Goal: Task Accomplishment & Management: Complete application form

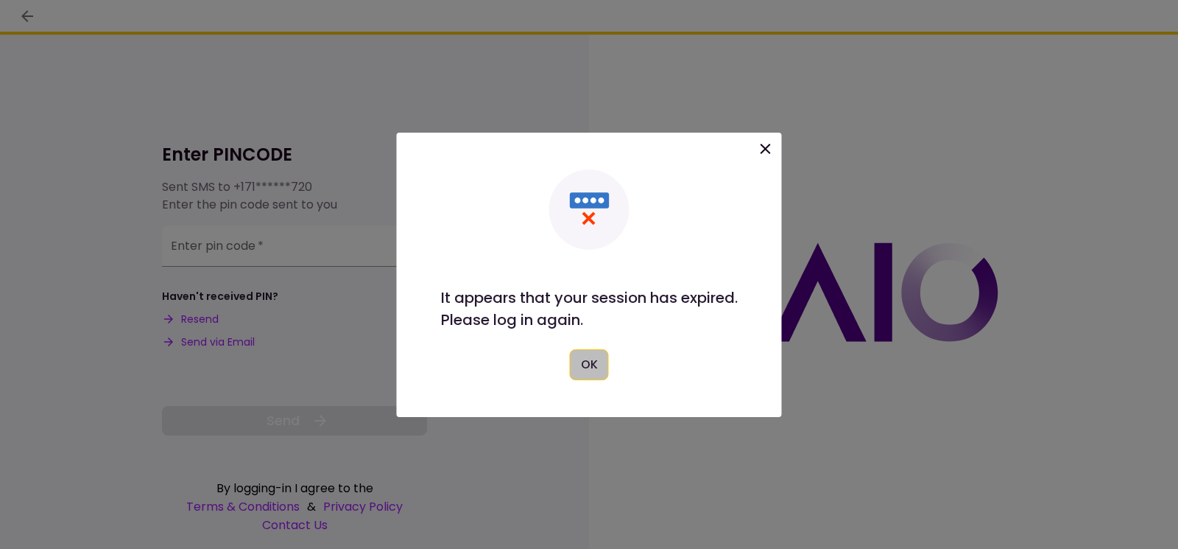
click at [588, 370] on button "OK" at bounding box center [589, 364] width 39 height 31
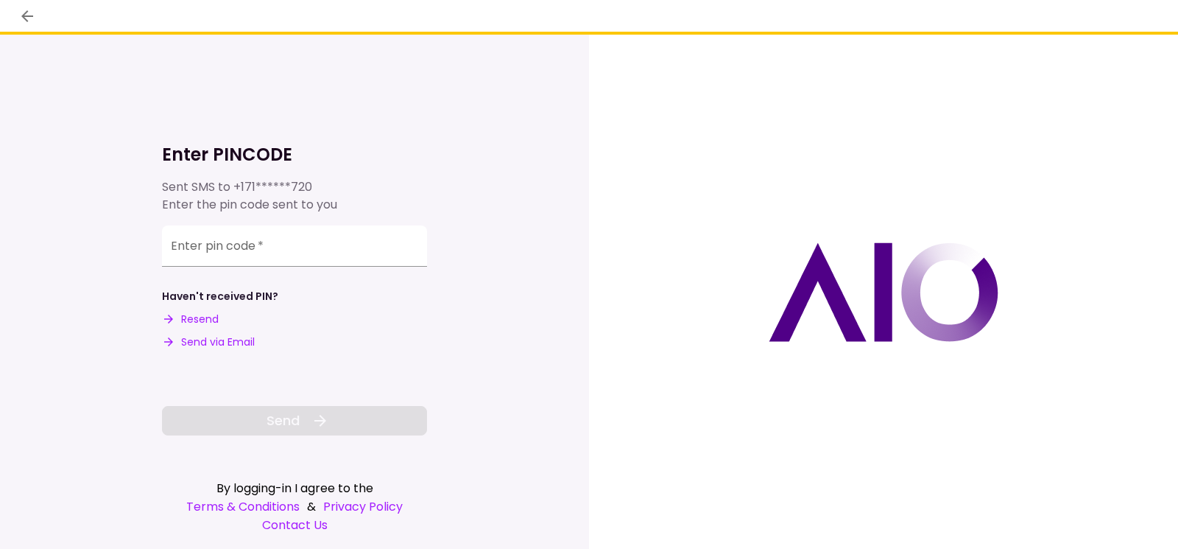
click at [233, 339] on button "Send via Email" at bounding box center [208, 341] width 93 height 15
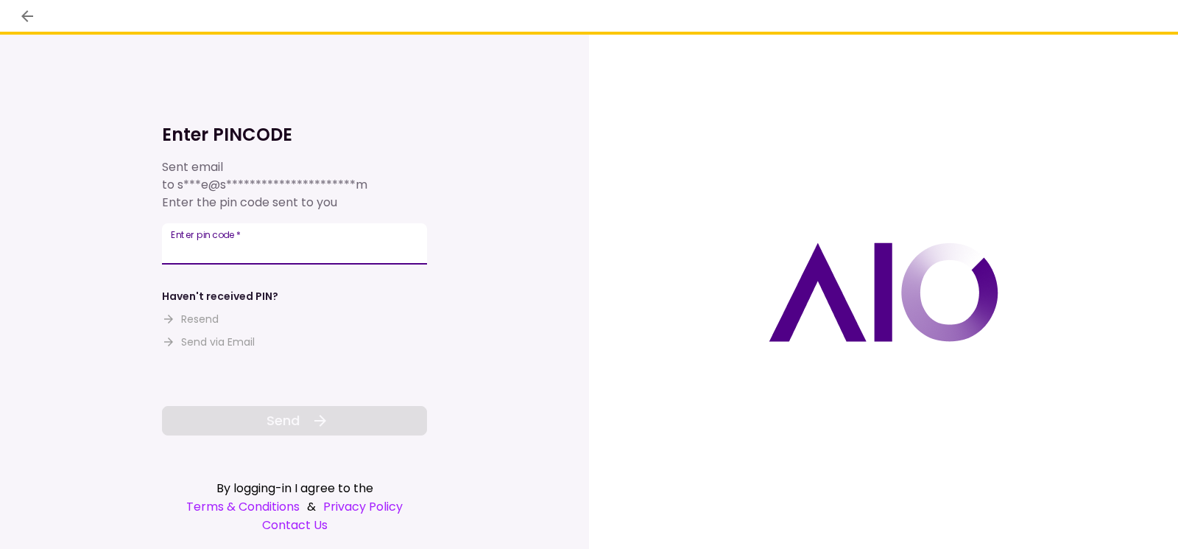
click at [270, 249] on input "Enter pin code   *" at bounding box center [294, 243] width 265 height 41
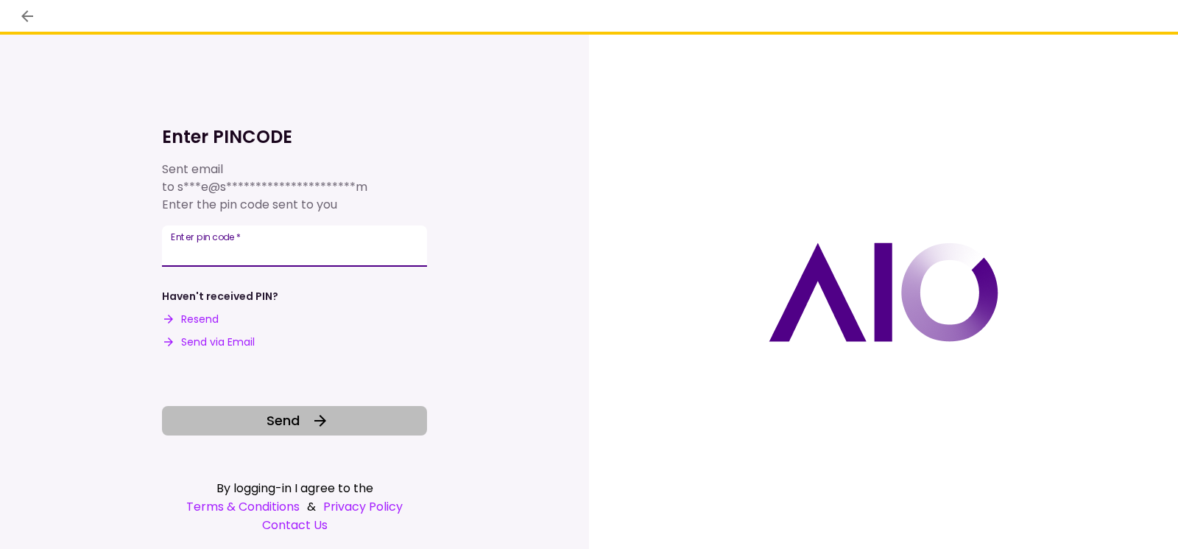
type input "******"
click at [286, 418] on span "Send" at bounding box center [283, 420] width 33 height 20
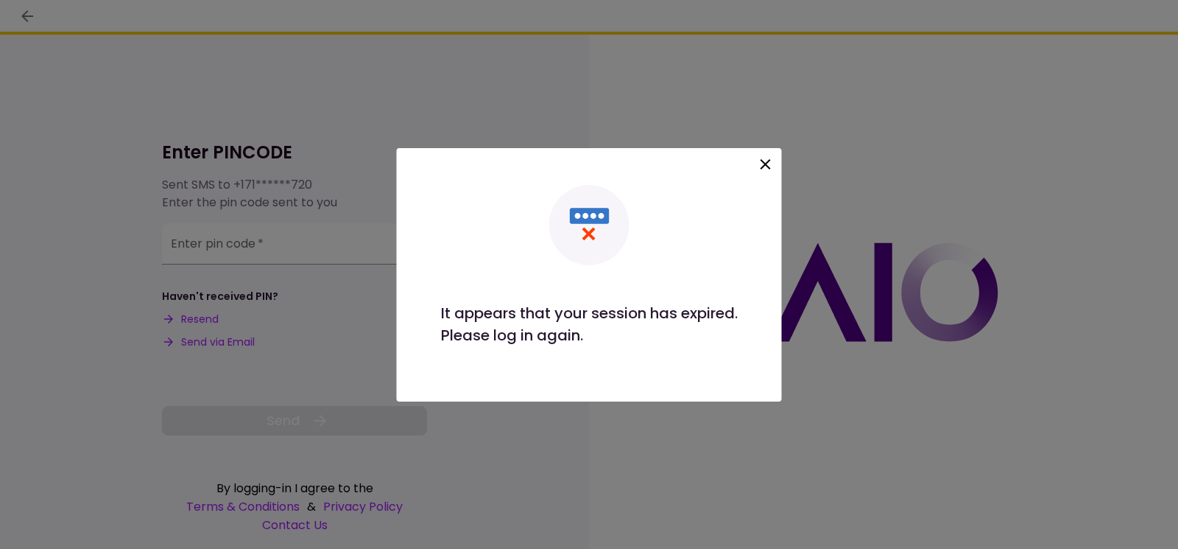
click at [762, 163] on icon at bounding box center [766, 164] width 18 height 18
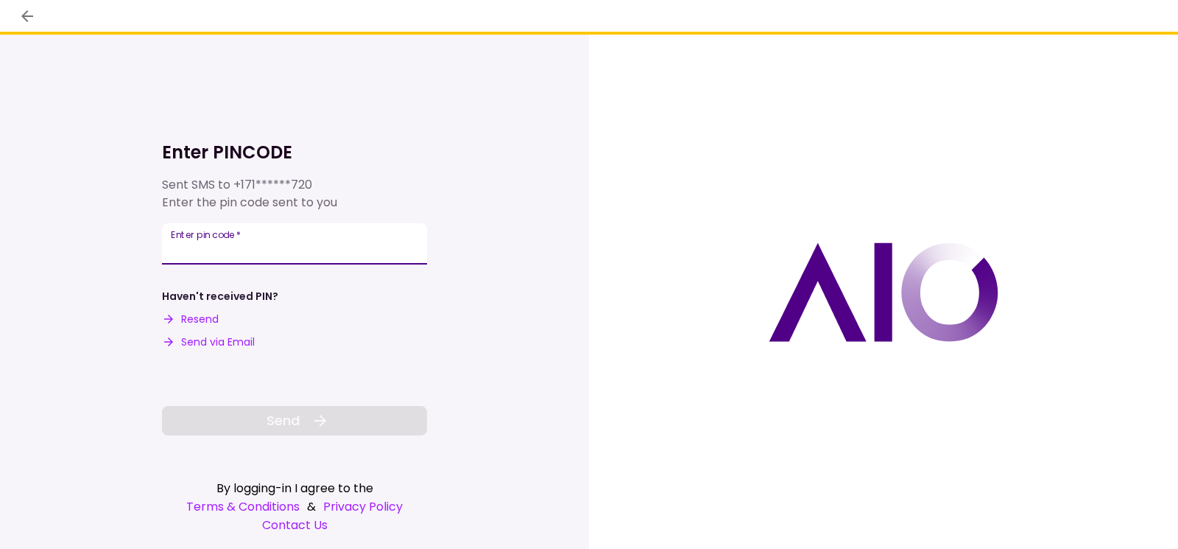
click at [198, 339] on button "Send via Email" at bounding box center [208, 341] width 93 height 15
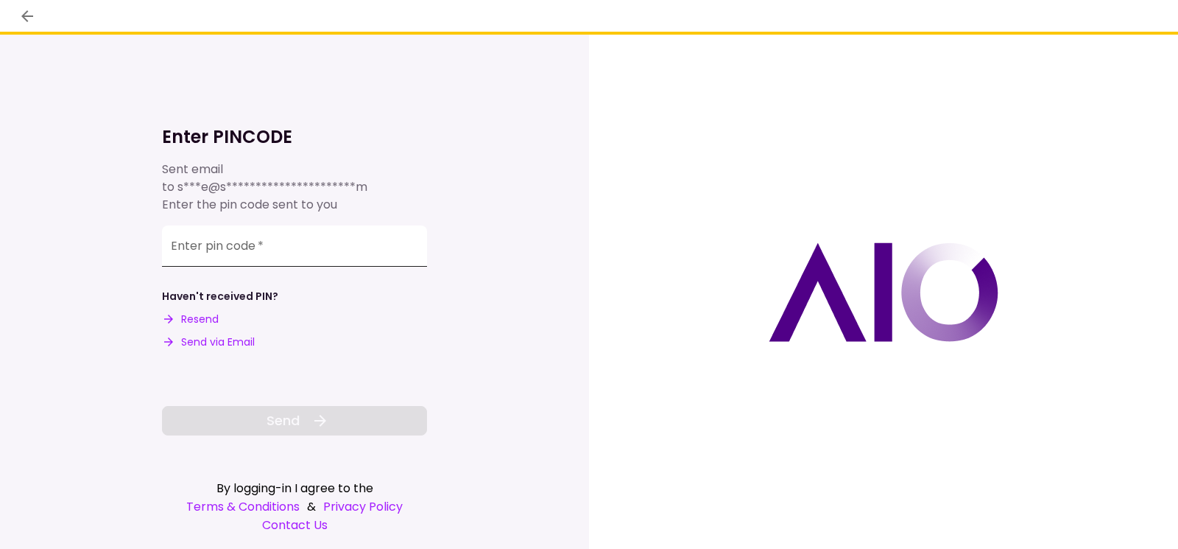
click at [372, 248] on input "Enter pin code   *" at bounding box center [294, 245] width 265 height 41
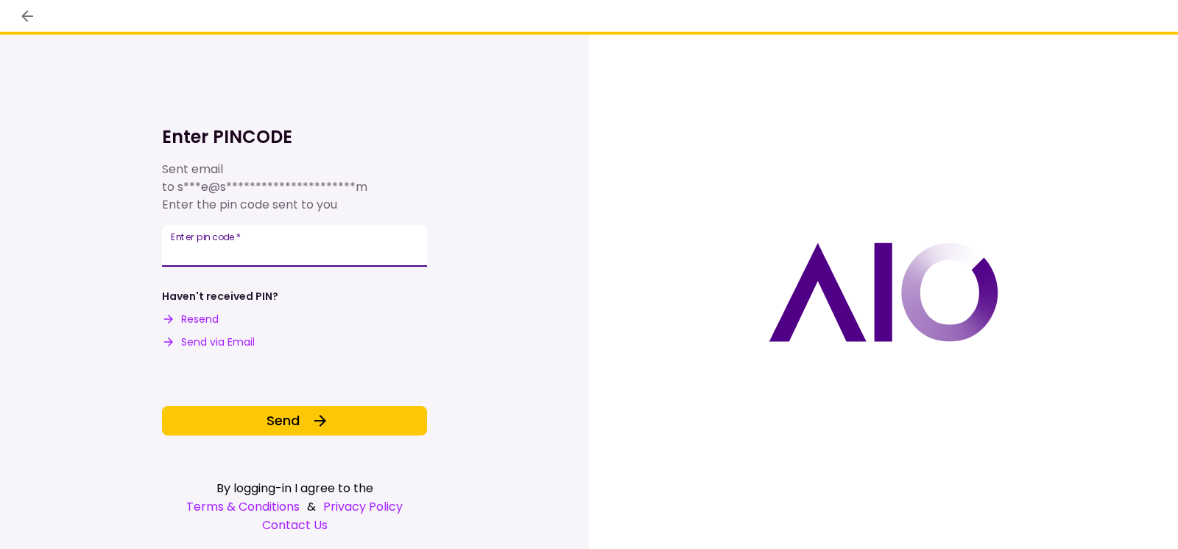
type input "******"
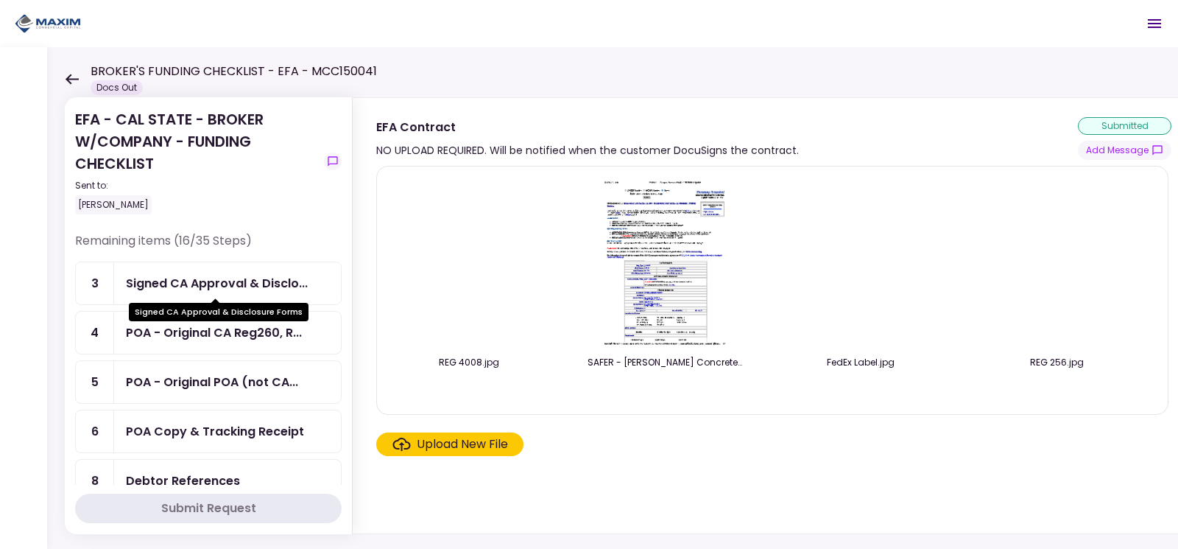
click at [219, 281] on div "Signed CA Approval & Disclo..." at bounding box center [217, 283] width 182 height 18
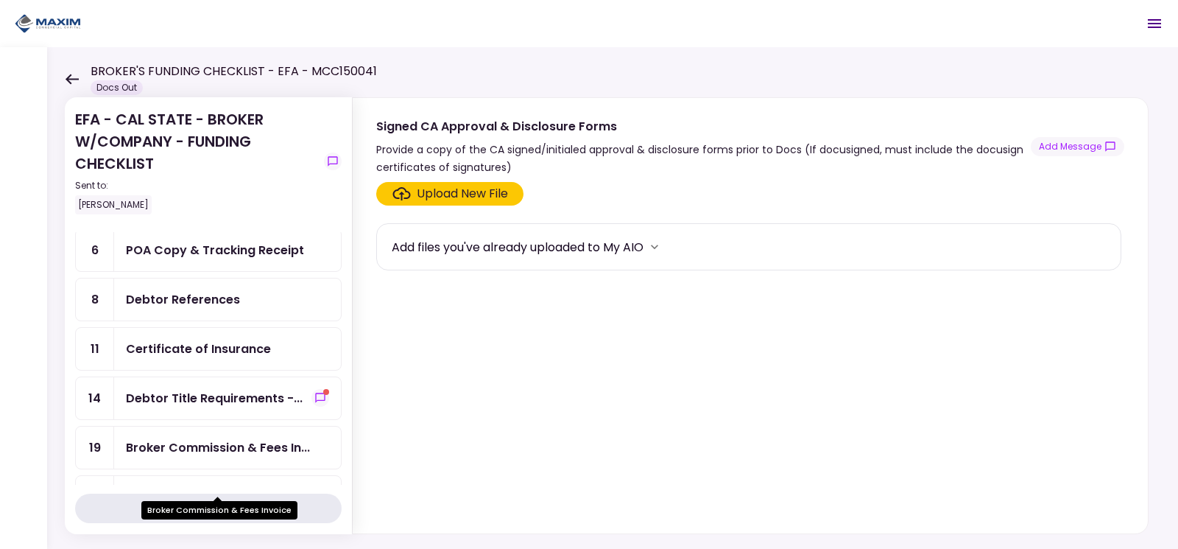
scroll to position [147, 0]
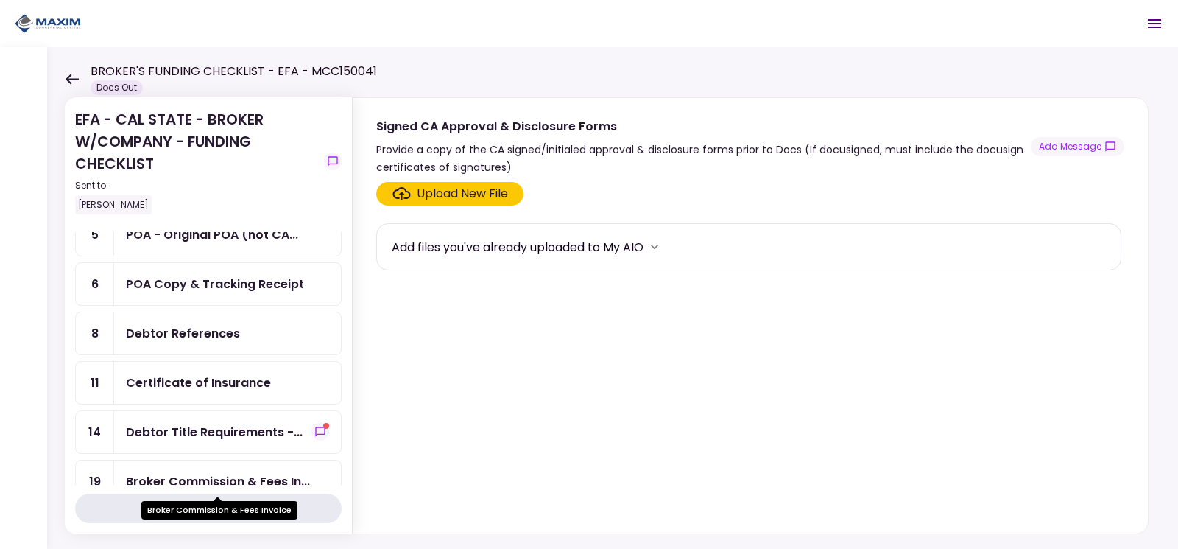
click at [207, 482] on div "Broker Commission & Fees In..." at bounding box center [218, 481] width 184 height 18
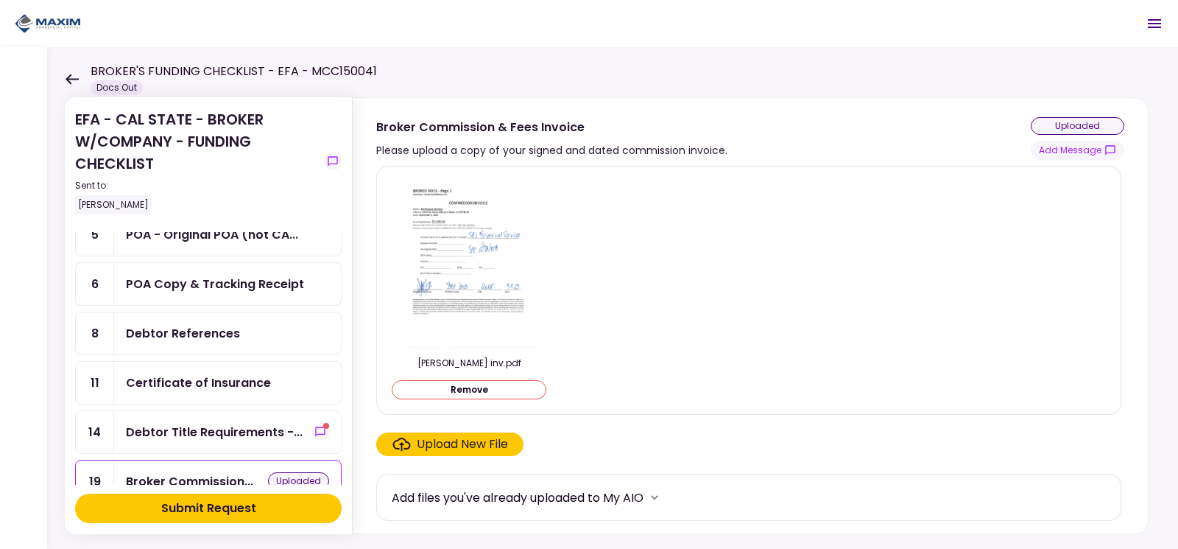
click at [158, 341] on div "Debtor References" at bounding box center [183, 333] width 114 height 18
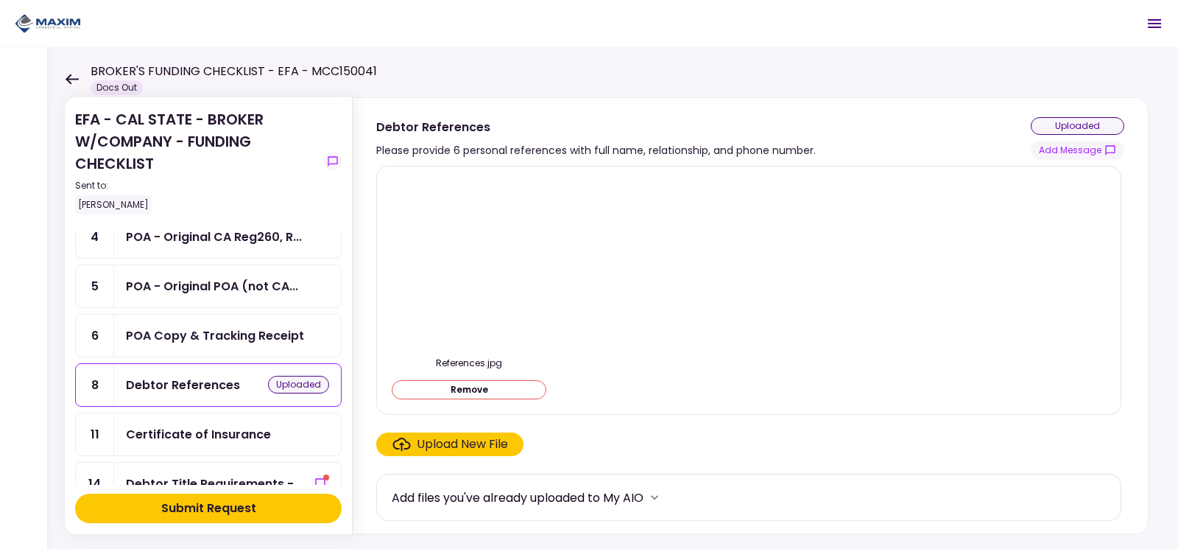
scroll to position [74, 0]
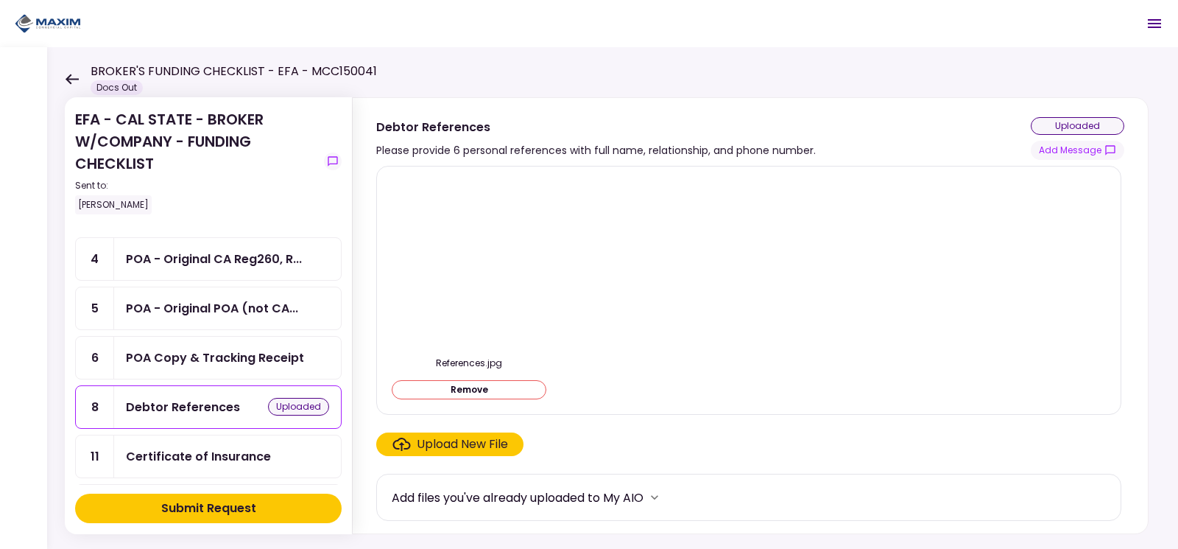
click at [193, 359] on div "POA Copy & Tracking Receipt" at bounding box center [215, 357] width 178 height 18
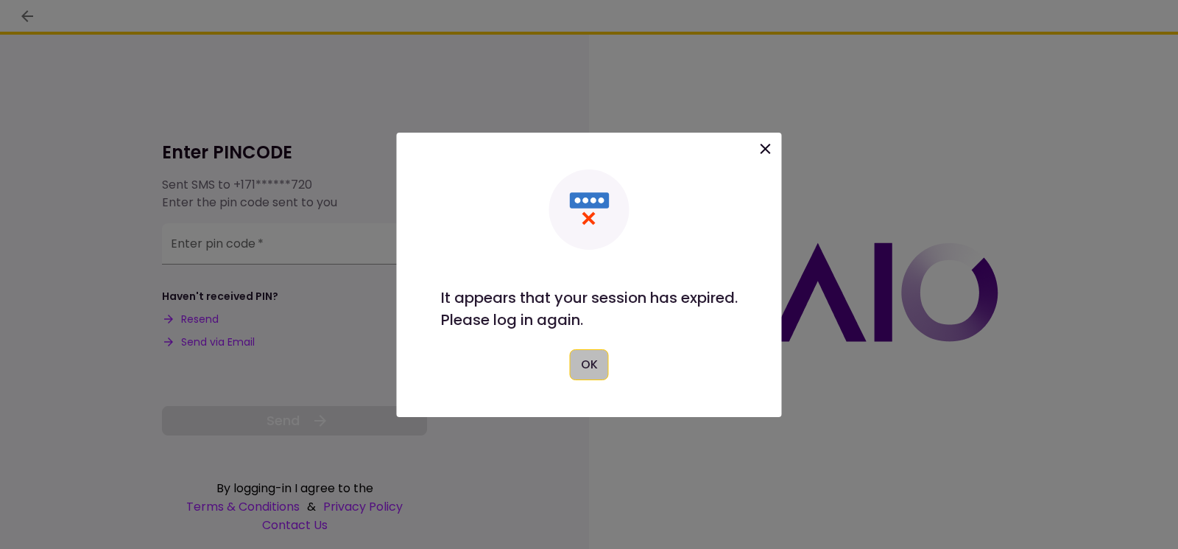
click at [585, 370] on button "OK" at bounding box center [589, 364] width 39 height 31
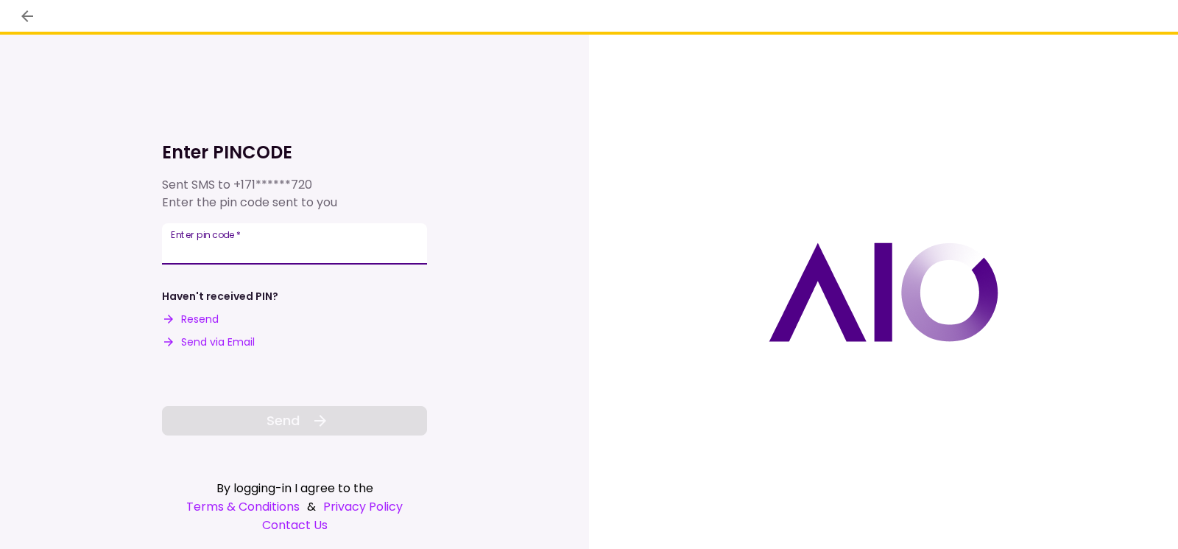
click at [254, 236] on input "Enter pin code   *" at bounding box center [294, 243] width 265 height 41
click at [202, 342] on button "Send via Email" at bounding box center [208, 341] width 93 height 15
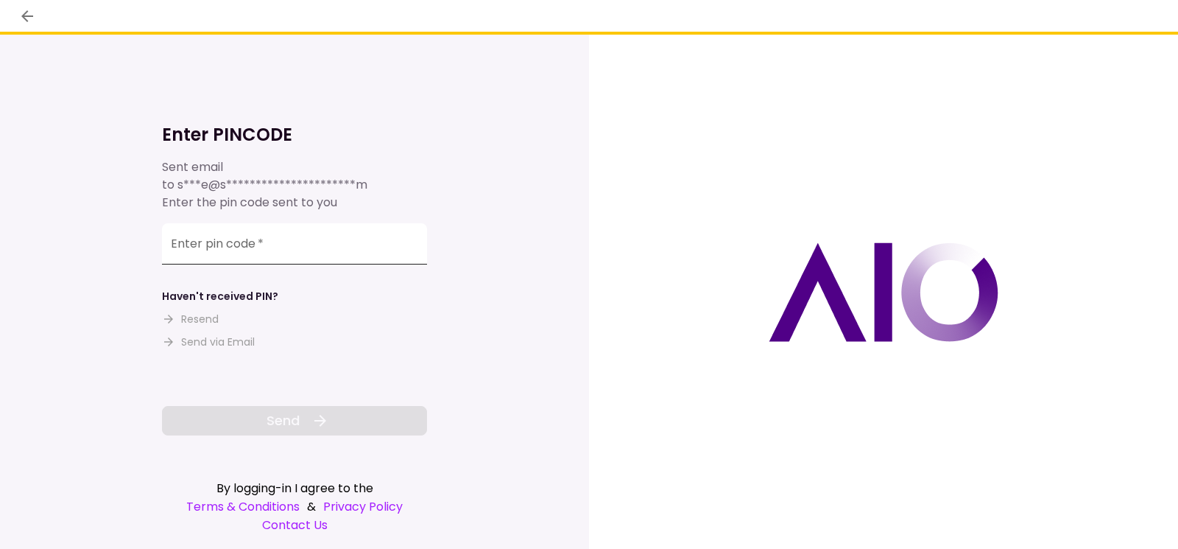
click at [267, 236] on input "Enter pin code   *" at bounding box center [294, 243] width 265 height 41
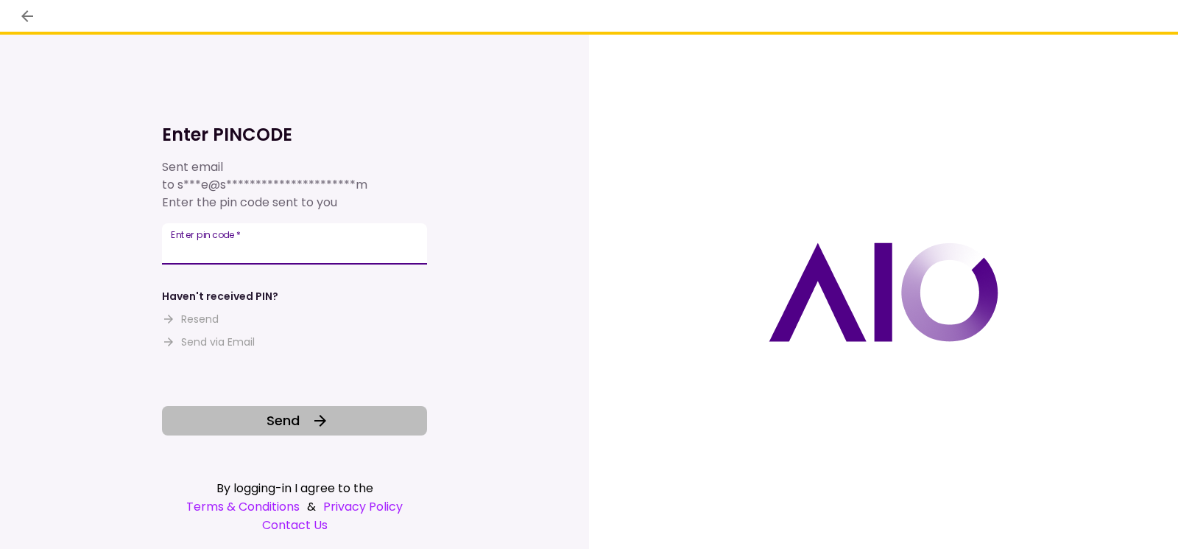
type input "******"
click at [272, 415] on span "Send" at bounding box center [283, 420] width 33 height 20
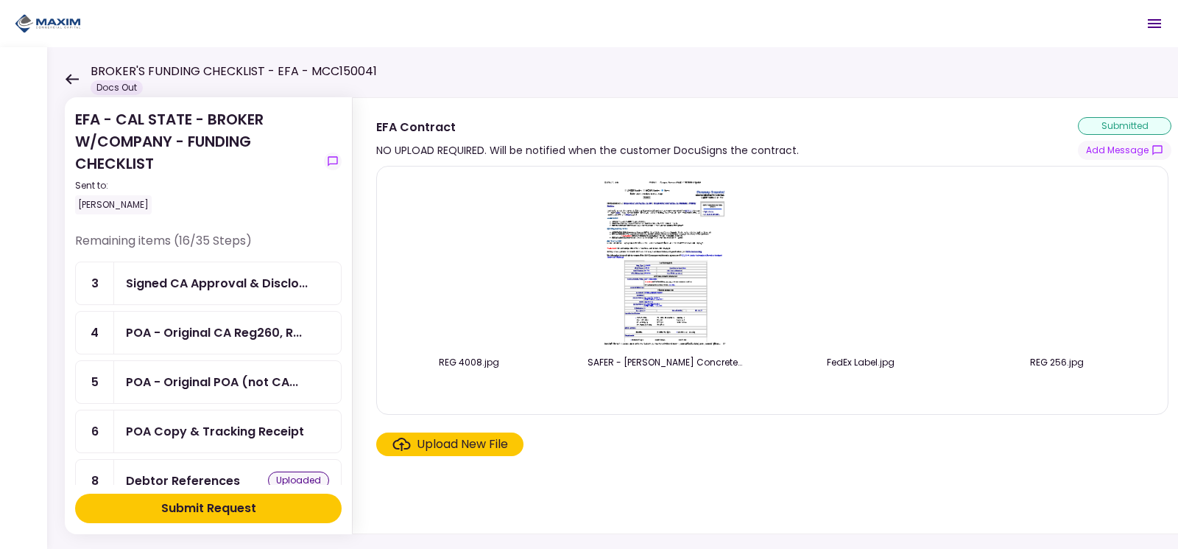
click at [188, 421] on div "POA Copy & Tracking Receipt" at bounding box center [227, 431] width 227 height 42
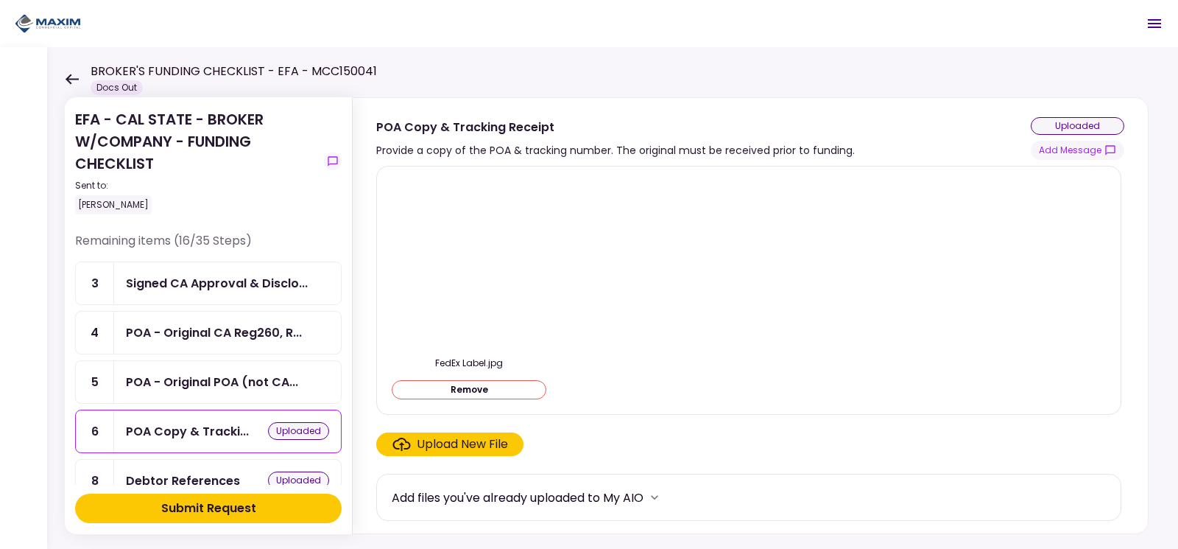
click at [229, 372] on div "POA - Original POA (not CA..." at bounding box center [227, 382] width 227 height 42
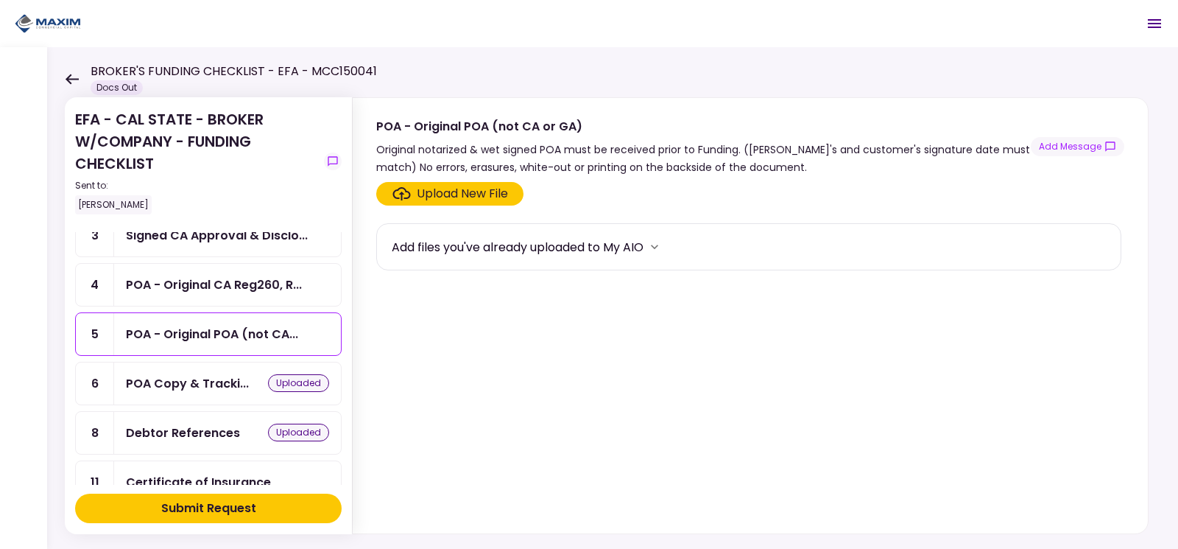
scroll to position [74, 0]
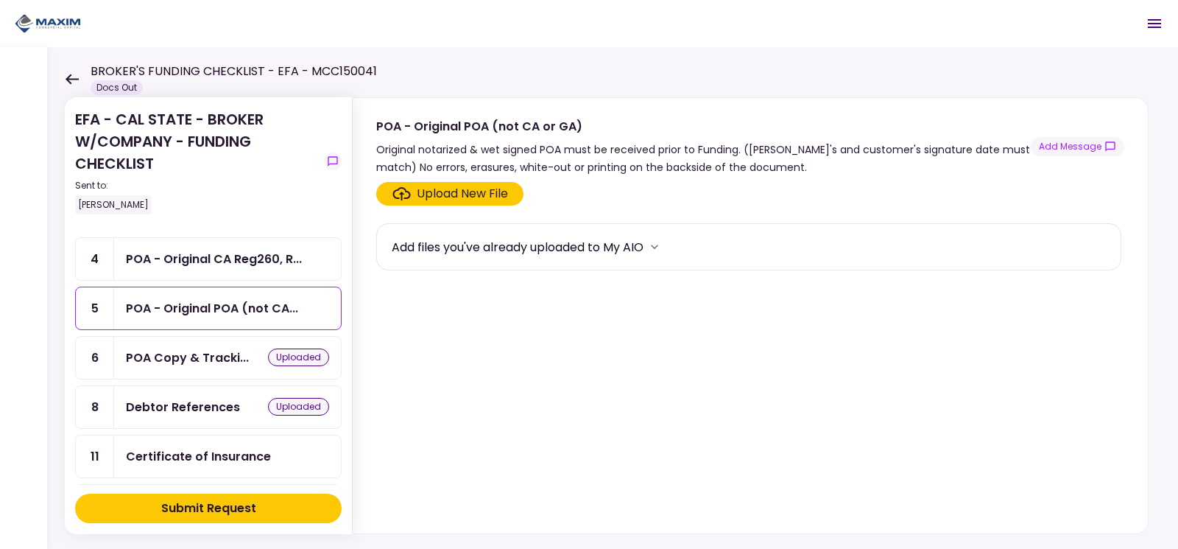
click at [217, 406] on div "Debtor References" at bounding box center [183, 407] width 114 height 18
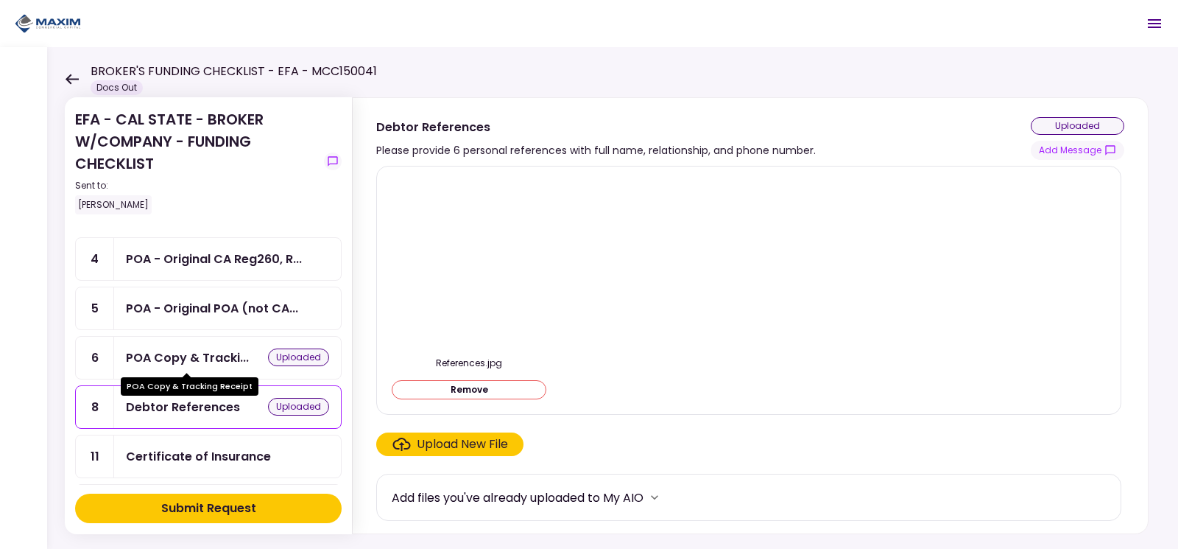
click at [195, 351] on div "POA Copy & Tracki..." at bounding box center [187, 357] width 123 height 18
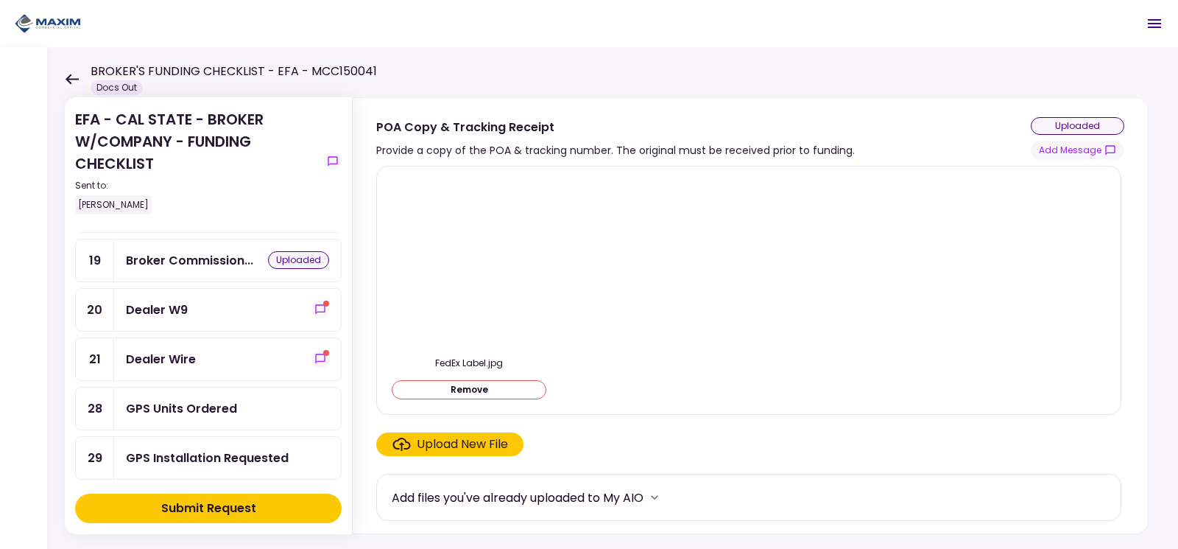
scroll to position [295, 0]
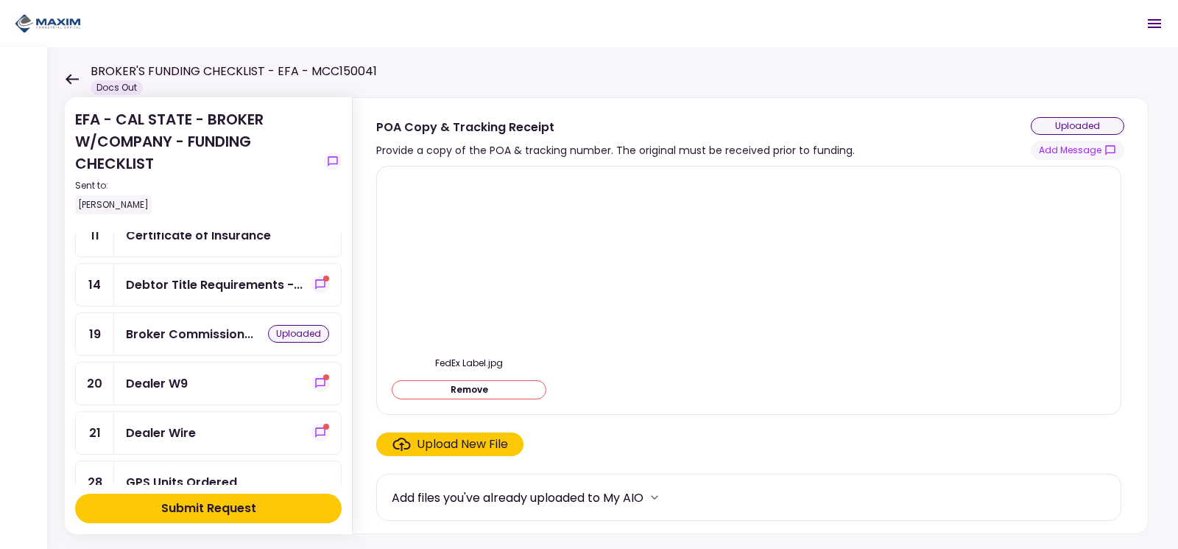
click at [191, 300] on div "Debtor Title Requirements -..." at bounding box center [227, 285] width 227 height 42
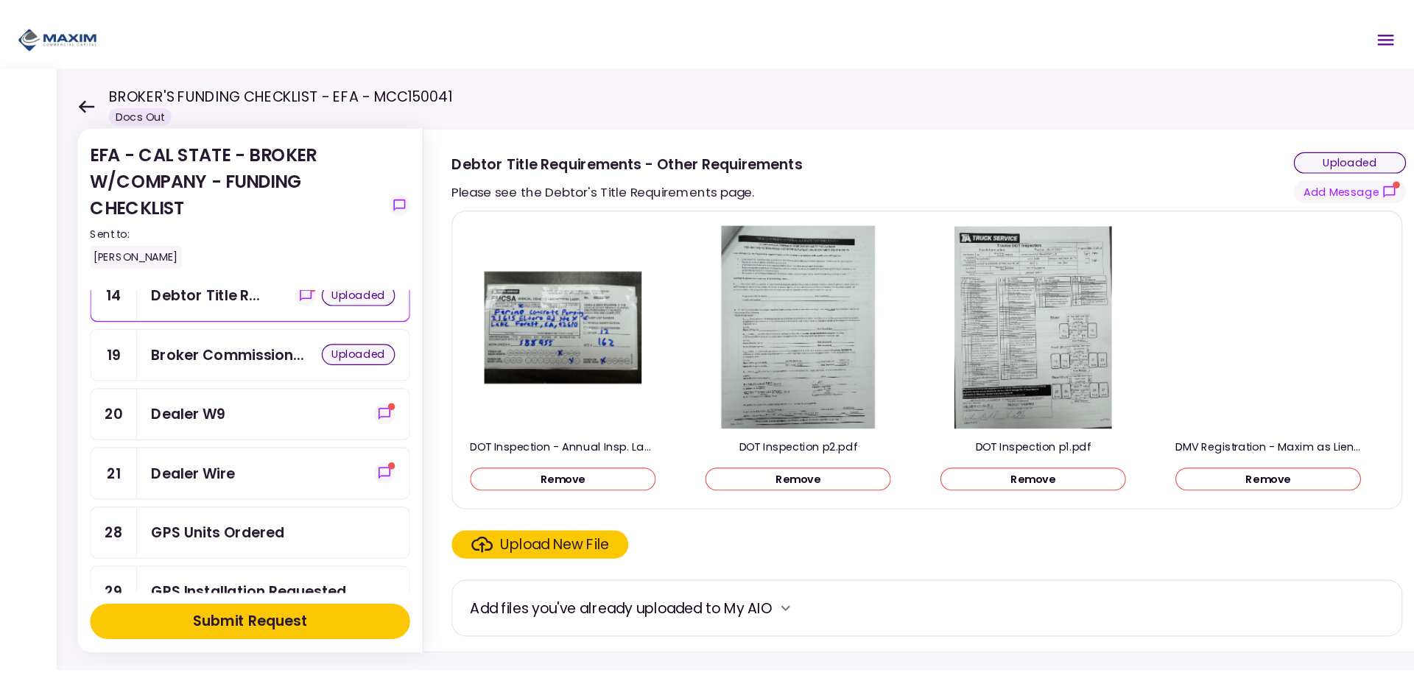
scroll to position [368, 0]
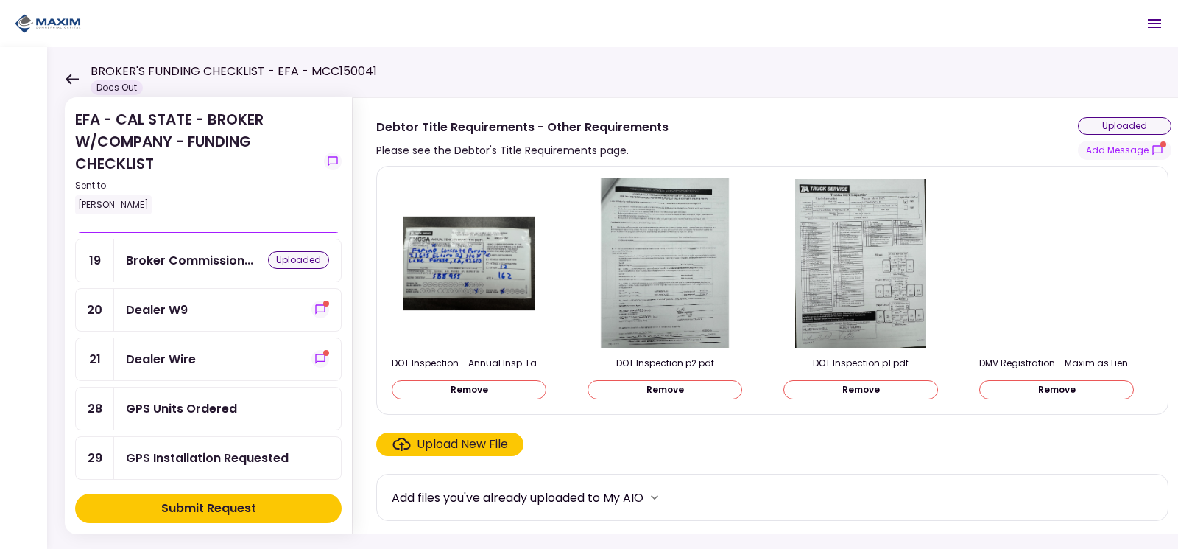
click at [249, 302] on div "Dealer W9" at bounding box center [227, 309] width 203 height 18
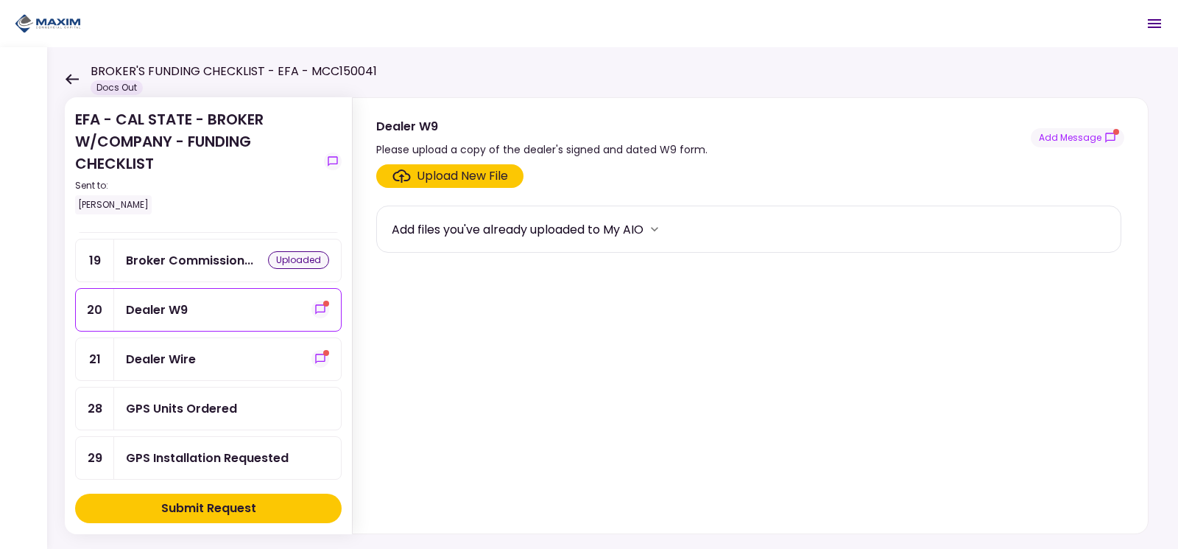
click at [218, 370] on div "Dealer Wire" at bounding box center [227, 359] width 227 height 42
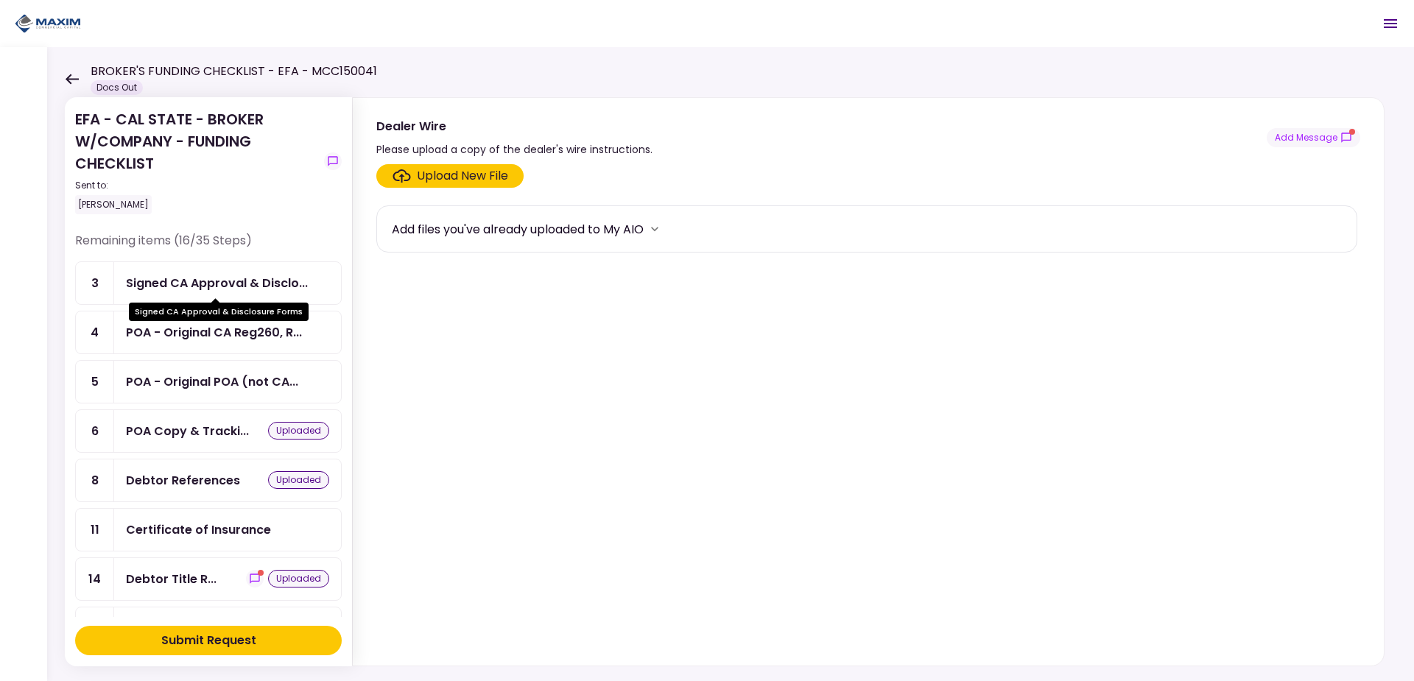
click at [209, 281] on div "Signed CA Approval & Disclo..." at bounding box center [217, 283] width 182 height 18
